Goal: Ask a question: Seek information or help from site administrators or community

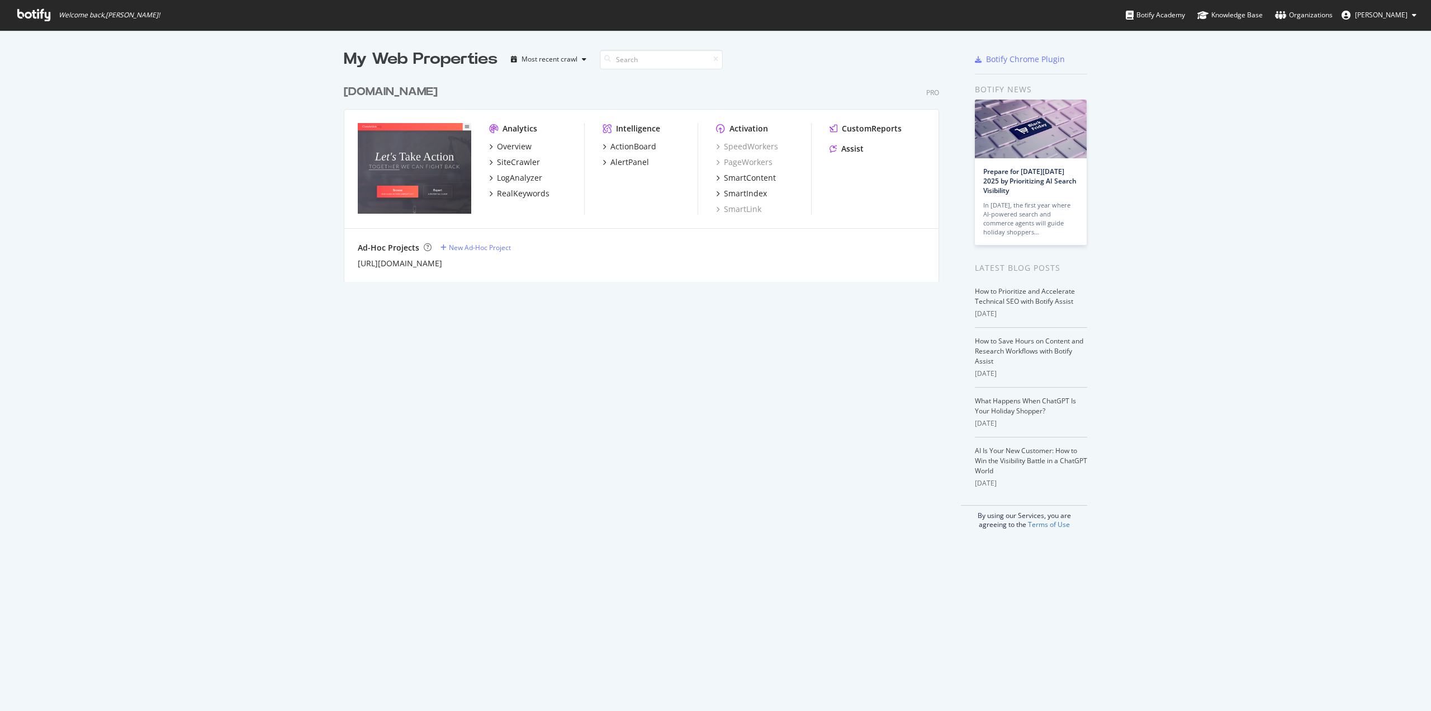
scroll to position [702, 1414]
click at [841, 149] on div "Assist" at bounding box center [852, 148] width 22 height 11
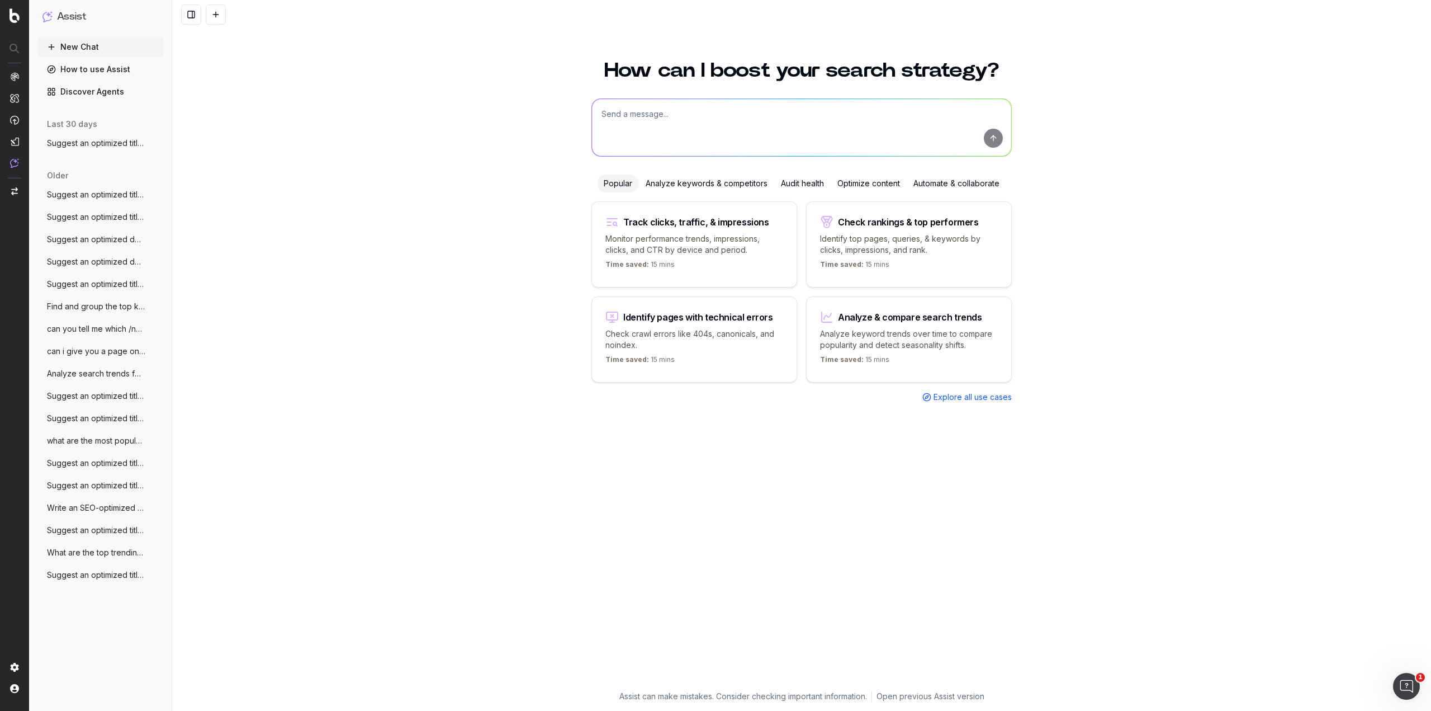
click at [740, 247] on p "Monitor performance trends, impressions, clicks, and CTR by device and period." at bounding box center [695, 244] width 178 height 22
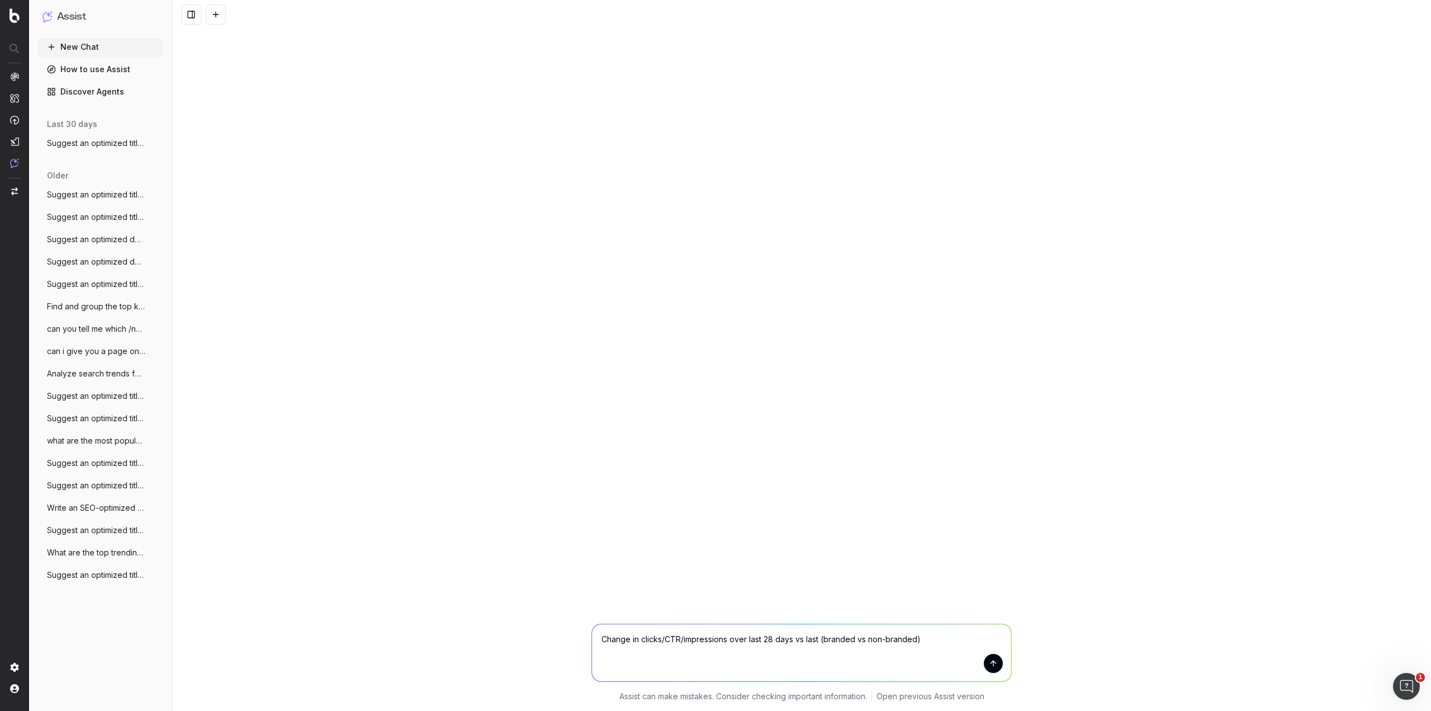
drag, startPoint x: 944, startPoint y: 639, endPoint x: 569, endPoint y: 628, distance: 375.9
click at [570, 628] on div "Change in clicks/CTR/impressions over last 28 days vs last (branded vs non-bran…" at bounding box center [801, 660] width 1259 height 101
type textarea "can you tell me which pages on /news posted in the last 60 days had the least t…"
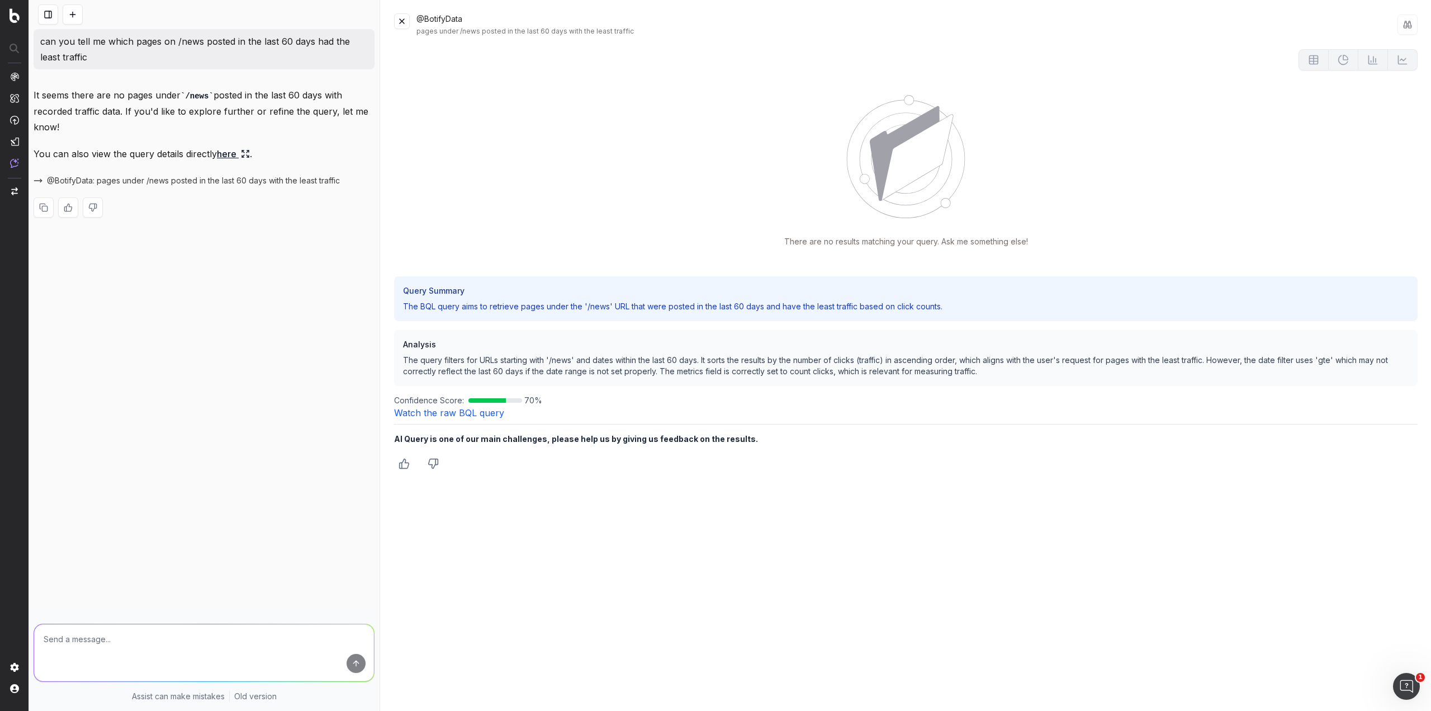
click at [231, 155] on link "here" at bounding box center [233, 154] width 33 height 16
click at [404, 21] on button at bounding box center [402, 21] width 16 height 16
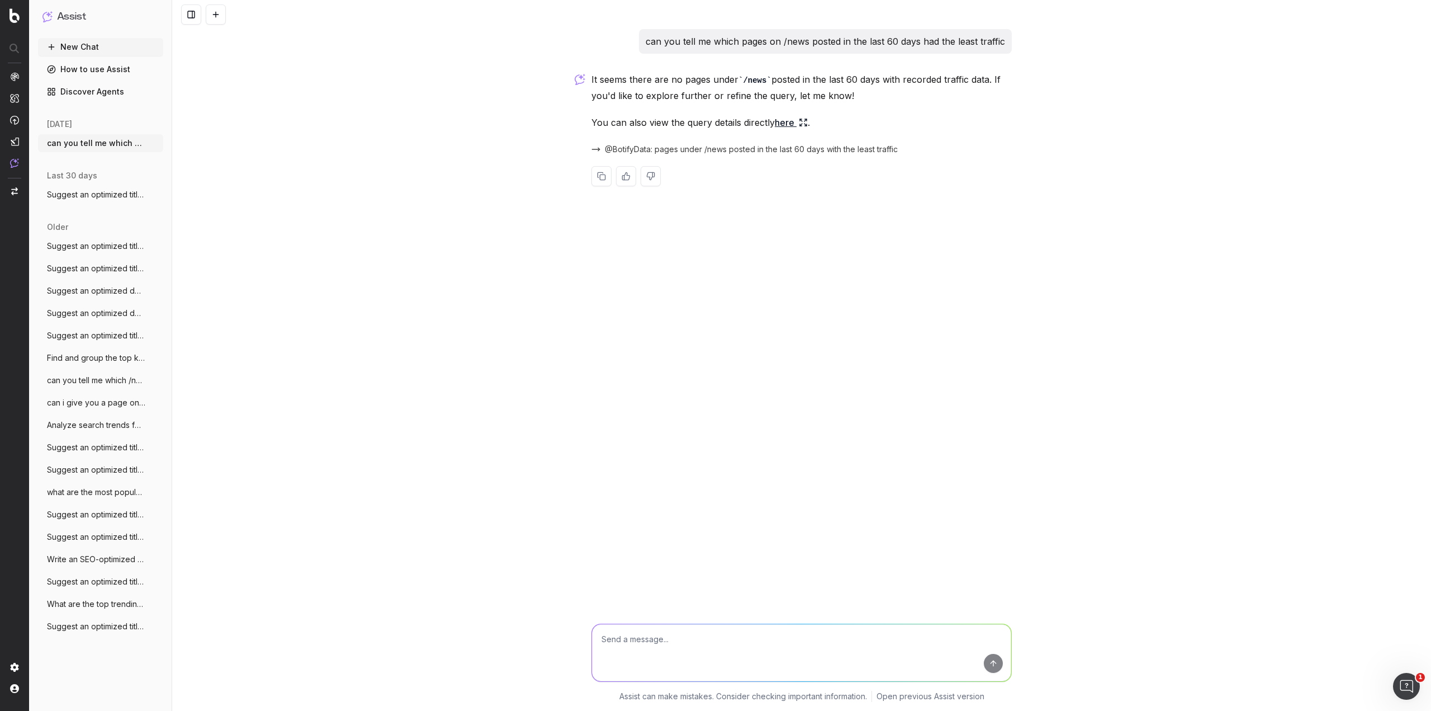
click at [730, 645] on textarea at bounding box center [801, 652] width 419 height 57
type textarea "it would be content under the news structure - does that help"
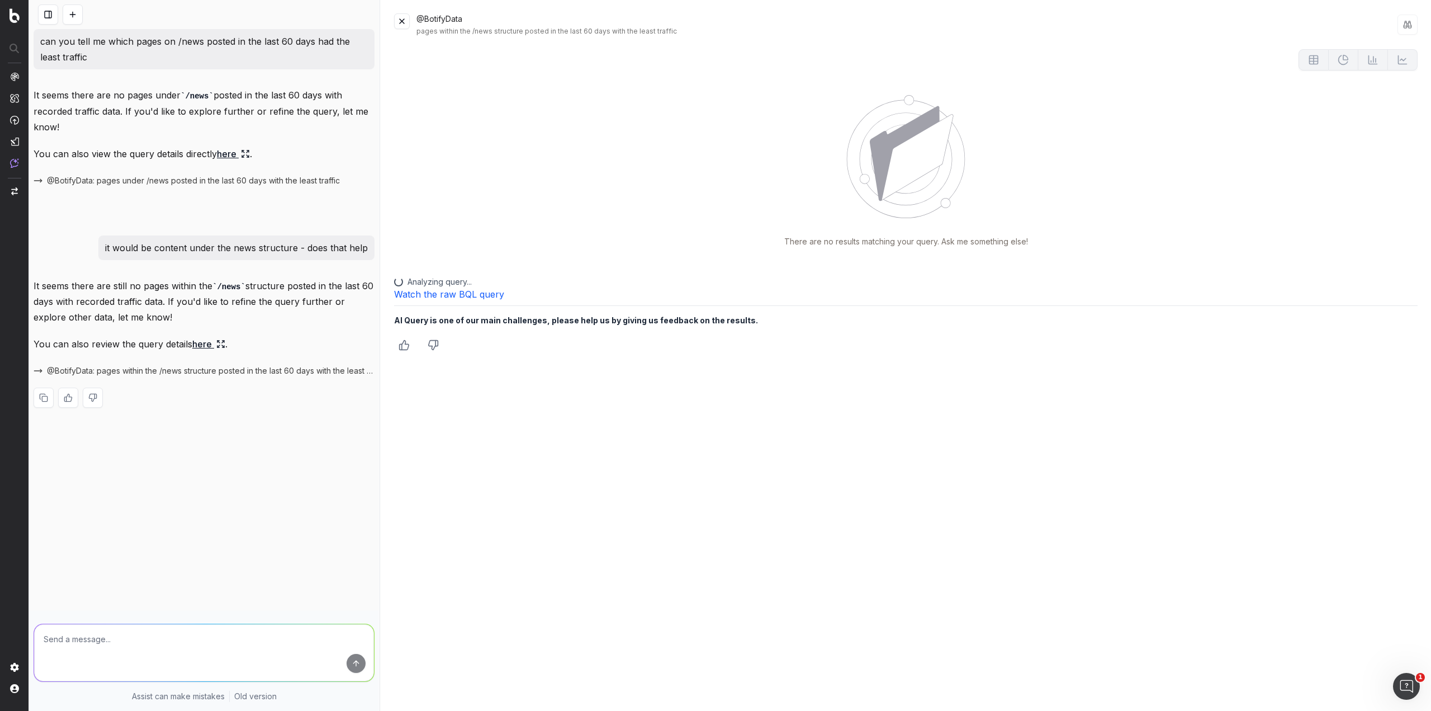
click at [400, 18] on button at bounding box center [402, 21] width 16 height 16
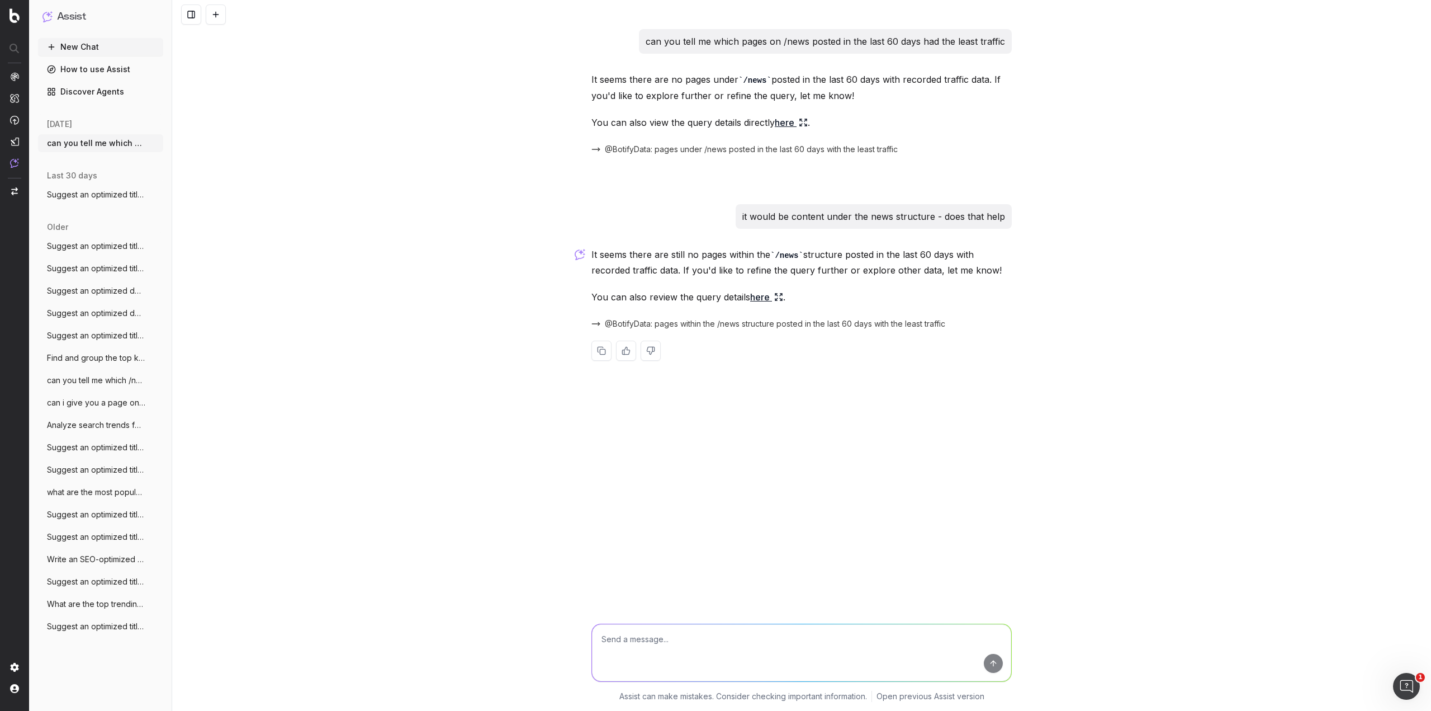
click at [87, 69] on link "How to use Assist" at bounding box center [100, 69] width 125 height 18
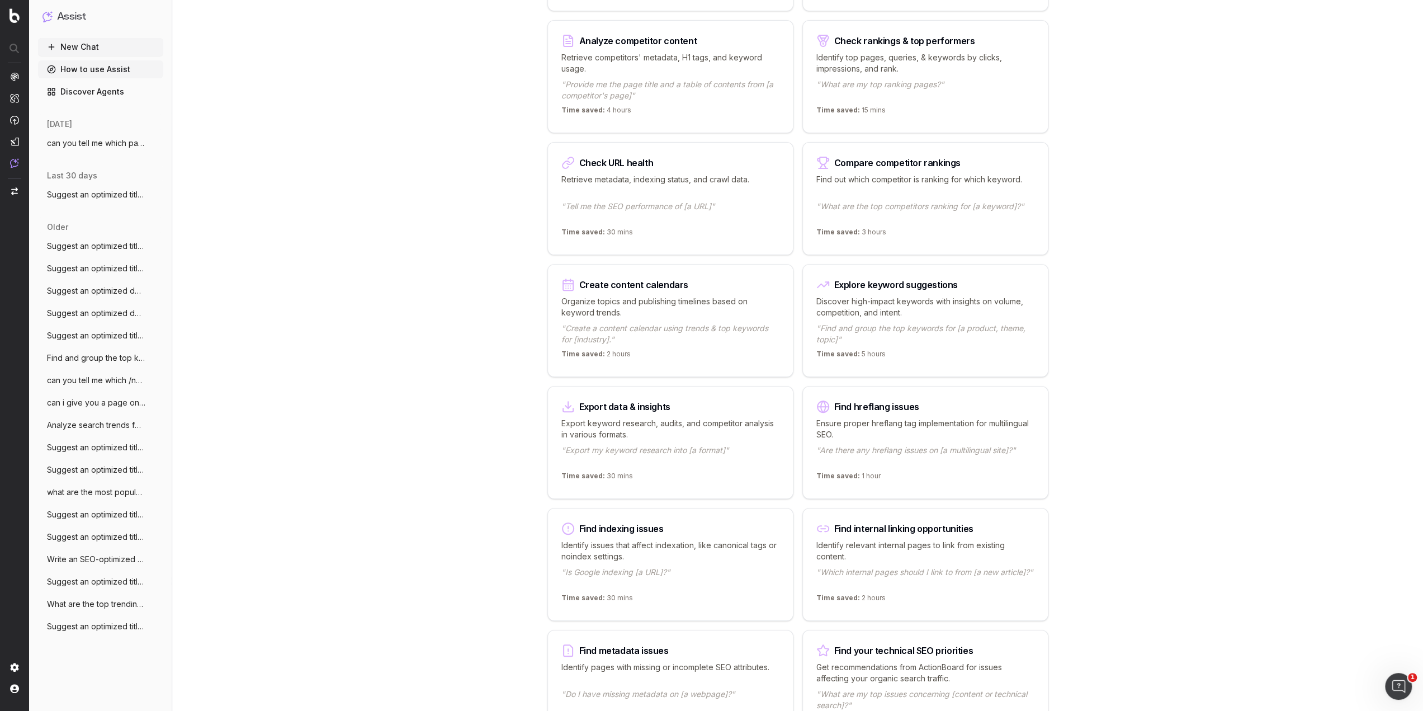
scroll to position [237, 0]
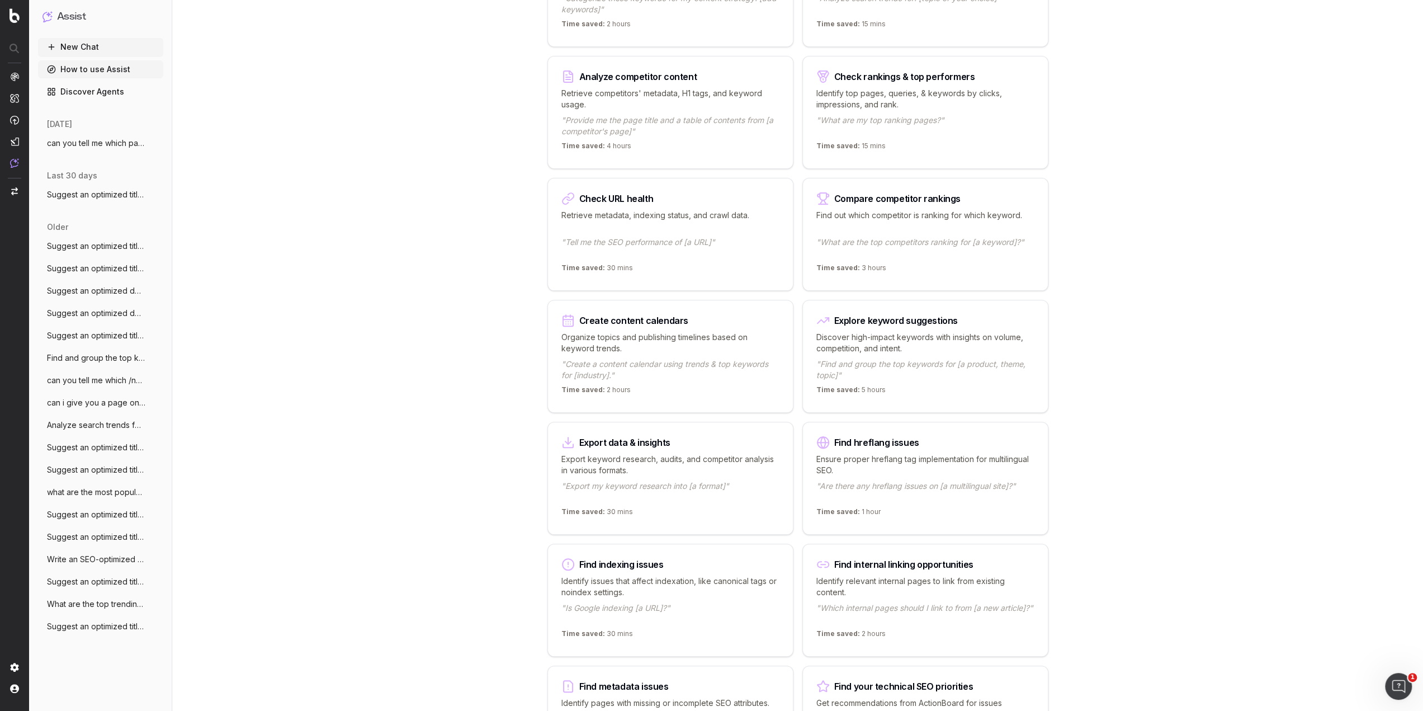
click at [950, 119] on p ""What are my top ranking pages?"" at bounding box center [925, 126] width 218 height 22
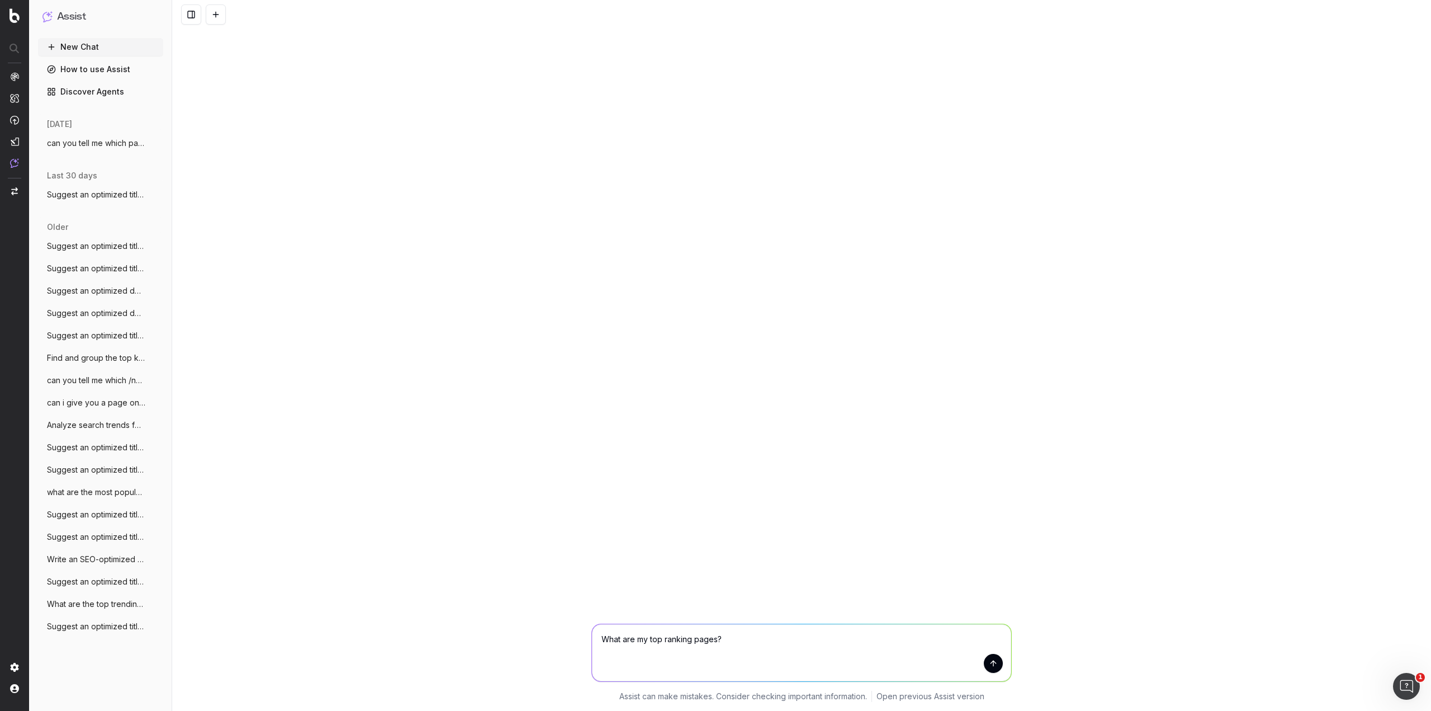
drag, startPoint x: 677, startPoint y: 638, endPoint x: 529, endPoint y: 625, distance: 148.3
click at [529, 625] on div "What are my top ranking pages? What are my top ranking pages? Assist can make m…" at bounding box center [801, 660] width 1259 height 101
type textarea "can you tell me the worst-performing /news pages with a publish date within the…"
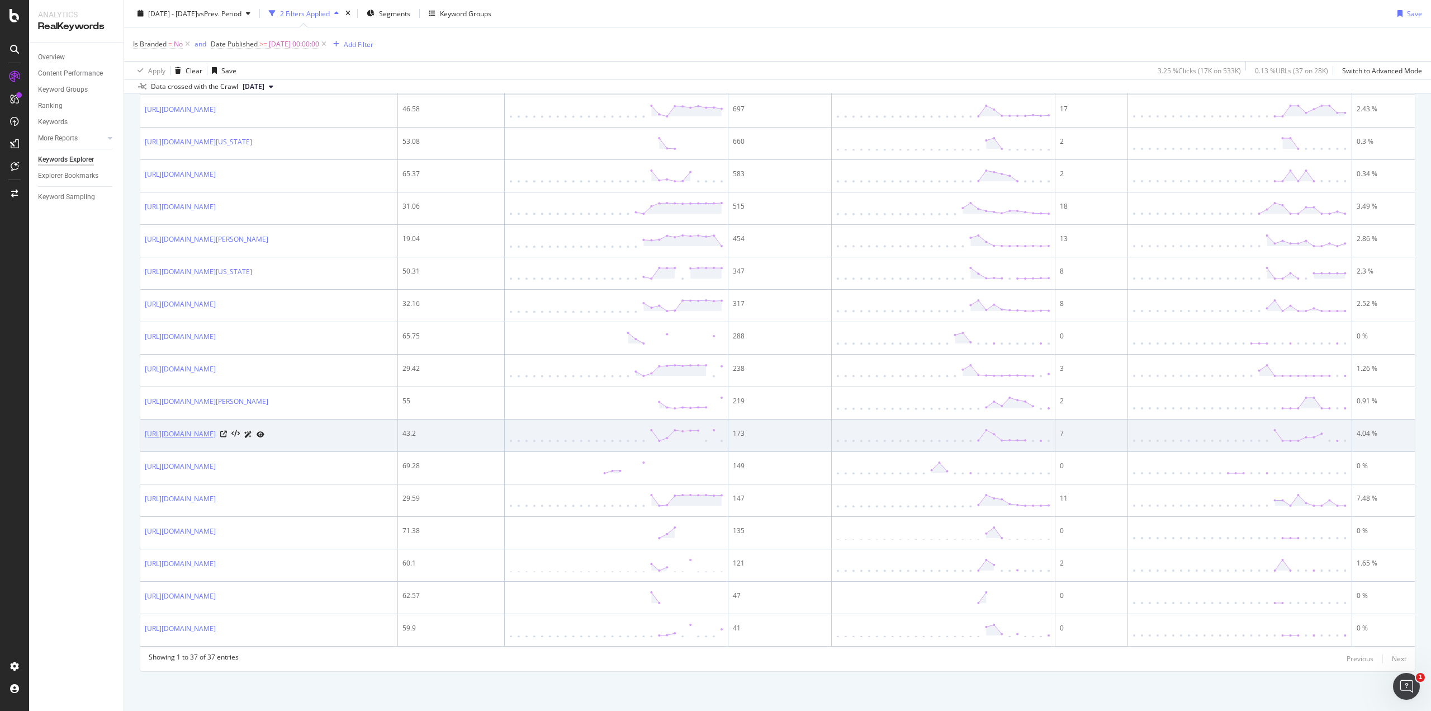
scroll to position [1104, 0]
